Goal: Transaction & Acquisition: Purchase product/service

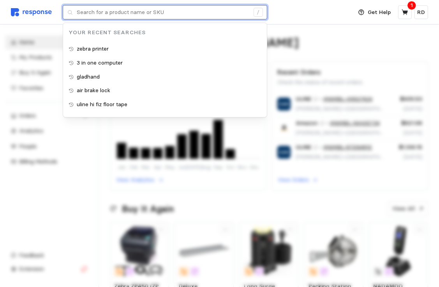
click at [122, 14] on input "text" at bounding box center [163, 12] width 172 height 14
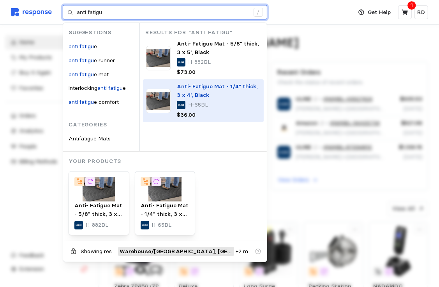
click at [185, 88] on span "Anti- Fatigue Mat - 1/4" thick, 3 x 4', Black" at bounding box center [217, 91] width 81 height 16
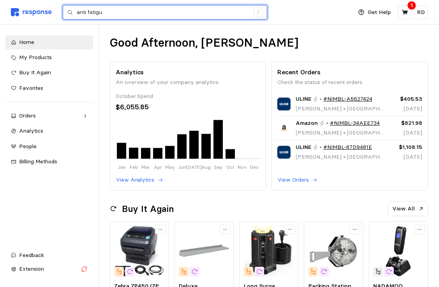
type input "anti fatigu"
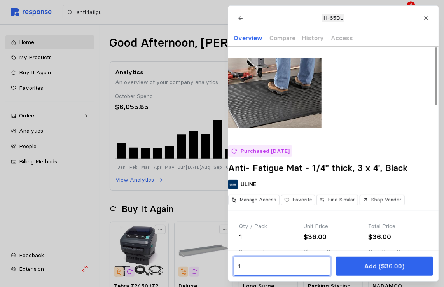
click at [249, 265] on input "1" at bounding box center [282, 267] width 88 height 14
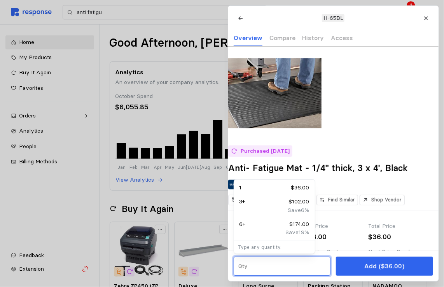
type input "2"
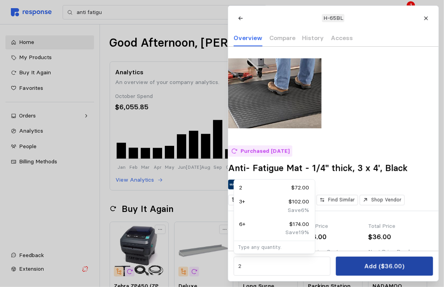
click at [370, 268] on p "Add ($36.00)" at bounding box center [385, 266] width 40 height 10
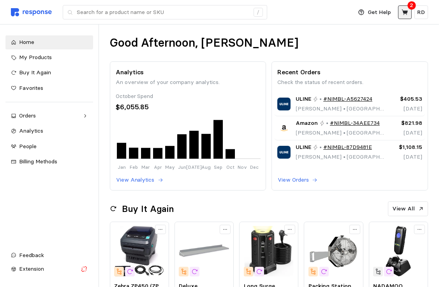
click at [405, 12] on icon at bounding box center [404, 11] width 6 height 5
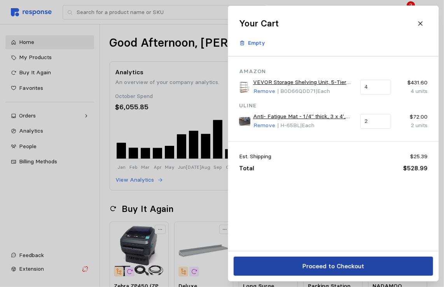
click at [332, 265] on p "Proceed to Checkout" at bounding box center [333, 266] width 62 height 10
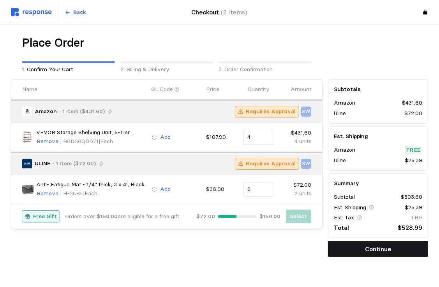
click at [371, 251] on p "Continue" at bounding box center [378, 249] width 26 height 10
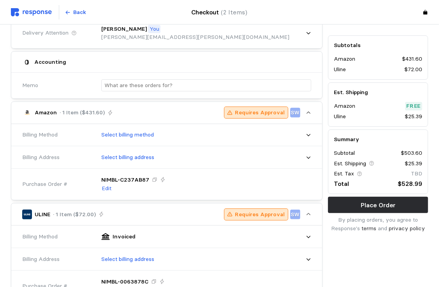
scroll to position [156, 0]
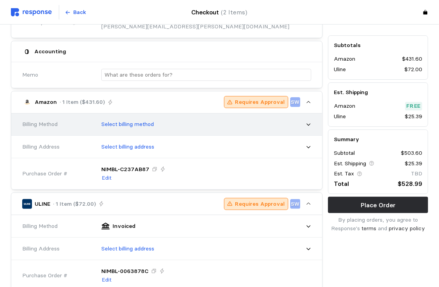
click at [302, 122] on div "Select billing method" at bounding box center [203, 124] width 215 height 19
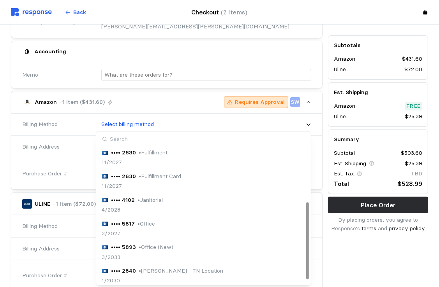
scroll to position [100, 0]
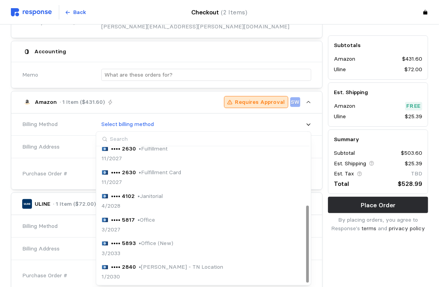
click at [166, 267] on p "• [PERSON_NAME] - TN Location" at bounding box center [181, 267] width 84 height 9
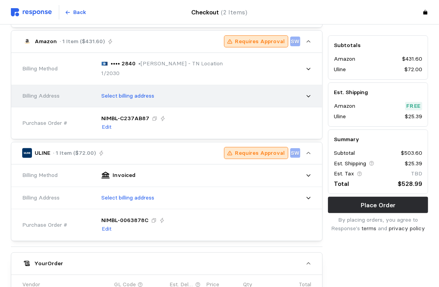
scroll to position [233, 0]
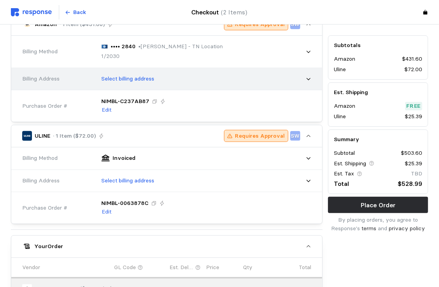
click at [303, 76] on div "Select billing address" at bounding box center [203, 78] width 215 height 19
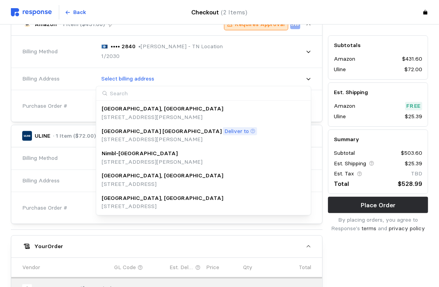
click at [188, 198] on div "[GEOGRAPHIC_DATA], [GEOGRAPHIC_DATA]" at bounding box center [162, 198] width 121 height 9
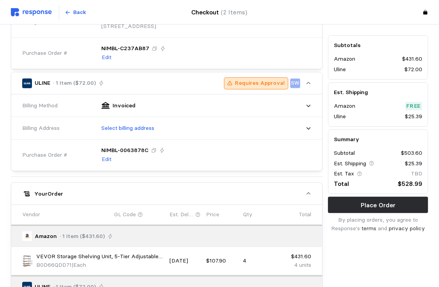
scroll to position [311, 0]
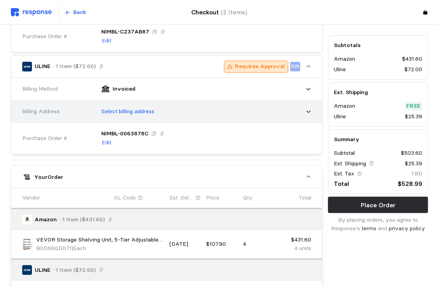
click at [306, 104] on div "Select billing address" at bounding box center [203, 111] width 215 height 19
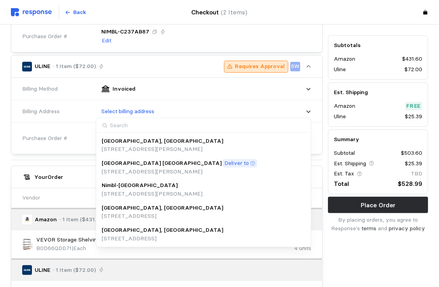
click at [151, 235] on p "[STREET_ADDRESS]" at bounding box center [162, 239] width 121 height 9
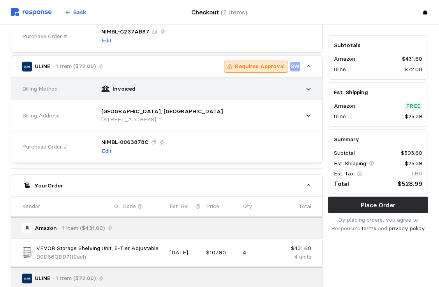
click at [297, 89] on div "Invoiced" at bounding box center [203, 88] width 215 height 19
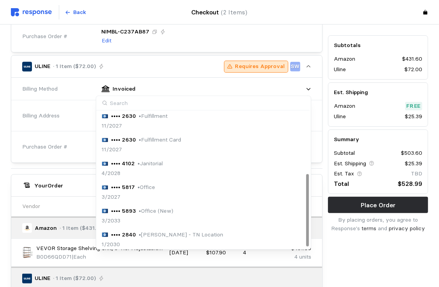
scroll to position [117, 0]
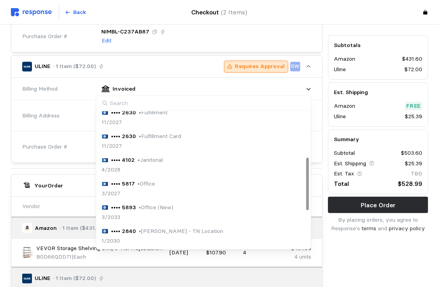
click at [153, 233] on p "• [PERSON_NAME] - TN Location" at bounding box center [181, 231] width 84 height 9
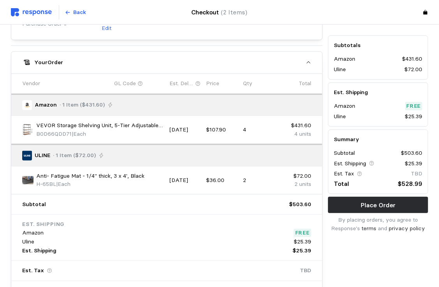
scroll to position [498, 0]
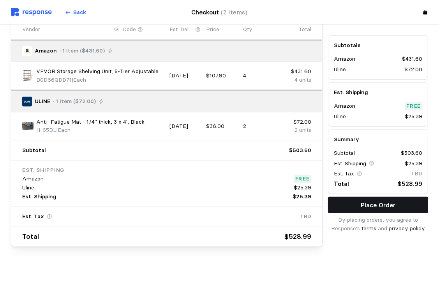
click at [394, 209] on p "Place Order" at bounding box center [377, 205] width 35 height 10
